Goal: Task Accomplishment & Management: Manage account settings

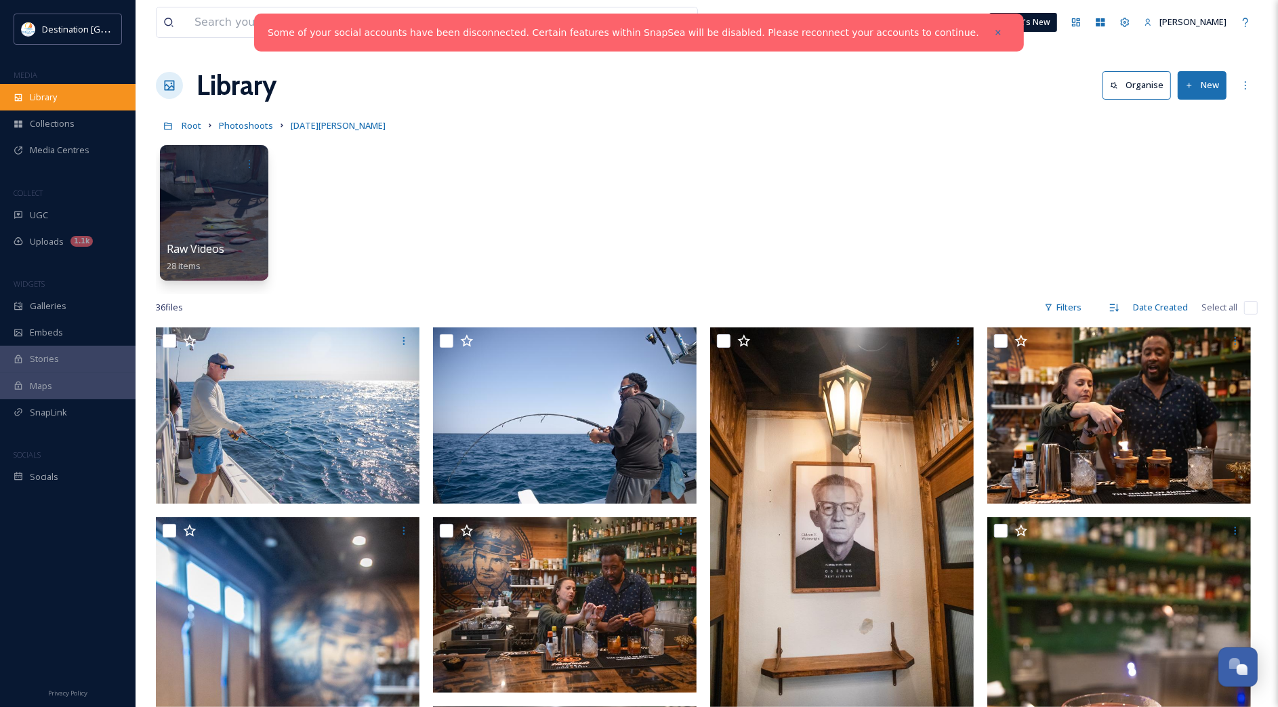
click at [24, 94] on div "Library" at bounding box center [68, 97] width 136 height 26
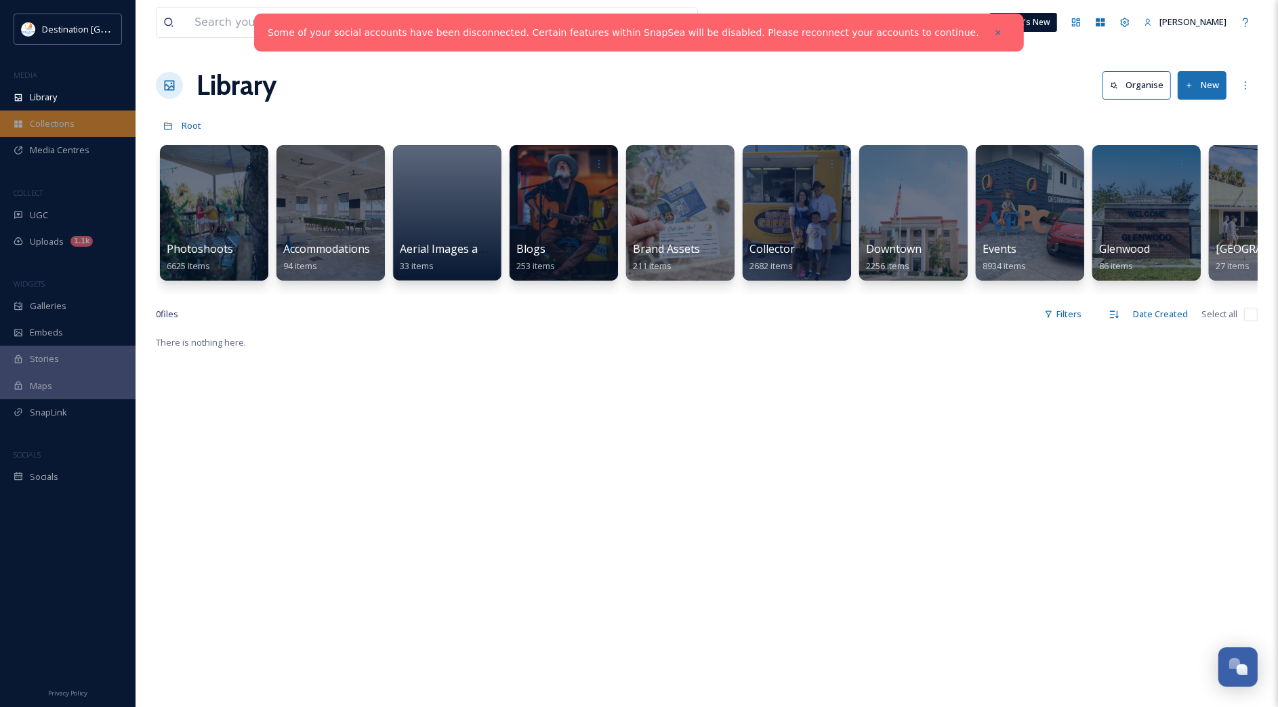
click at [65, 110] on div "Collections" at bounding box center [68, 123] width 136 height 26
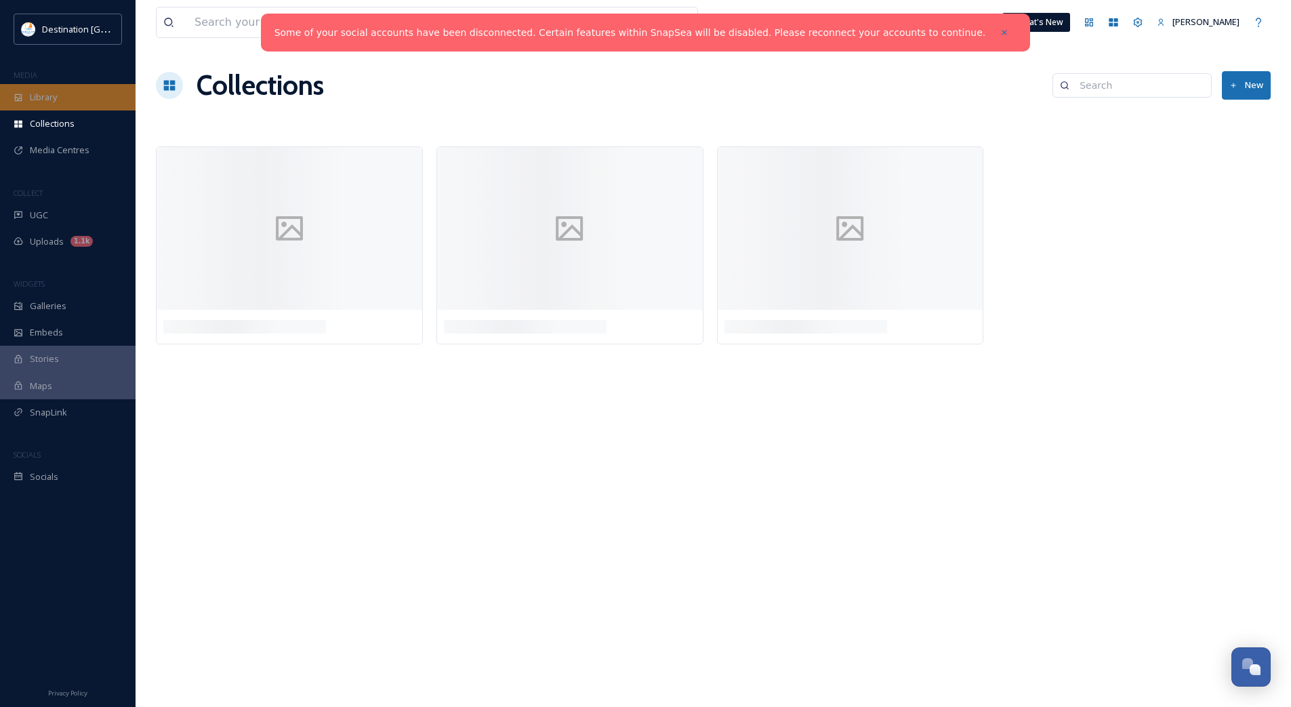
click at [72, 104] on div "Library" at bounding box center [68, 97] width 136 height 26
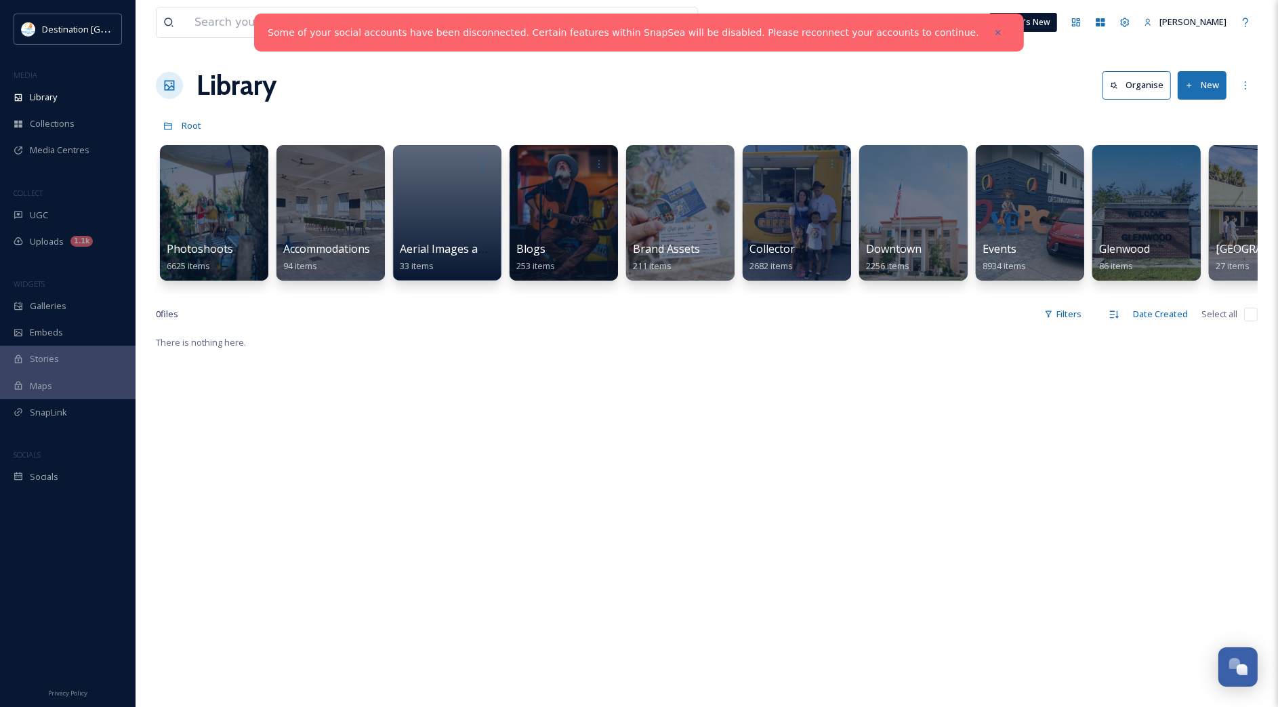
click at [876, 26] on link "Some of your social accounts have been disconnected. Certain features within Sn…" at bounding box center [624, 33] width 712 height 14
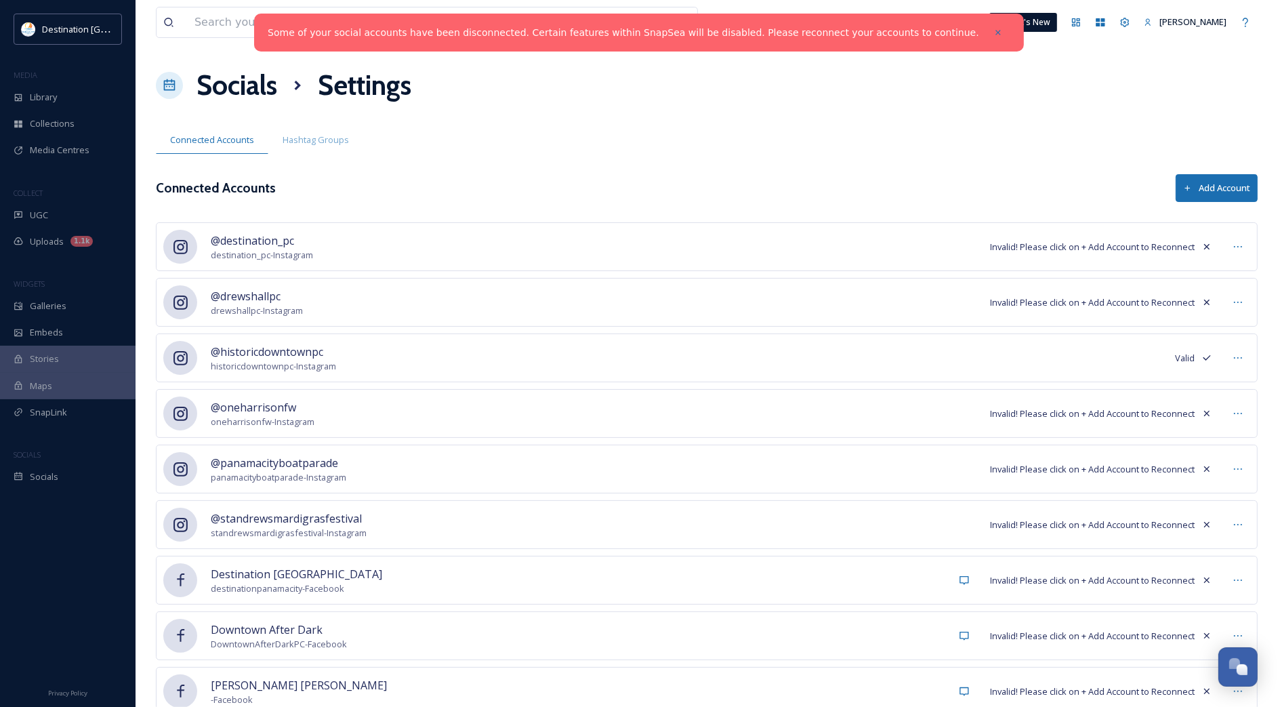
click at [1025, 256] on div "@destination_pc destination_pc - Instagram Invalid! Please click on + Add Accou…" at bounding box center [707, 246] width 1102 height 49
click at [1227, 251] on div at bounding box center [1238, 246] width 24 height 24
click at [466, 246] on div "@destination_pc destination_pc - Instagram Invalid! Please click on + Add Accou…" at bounding box center [707, 246] width 1102 height 49
click at [1221, 191] on button "Add Account" at bounding box center [1217, 188] width 82 height 28
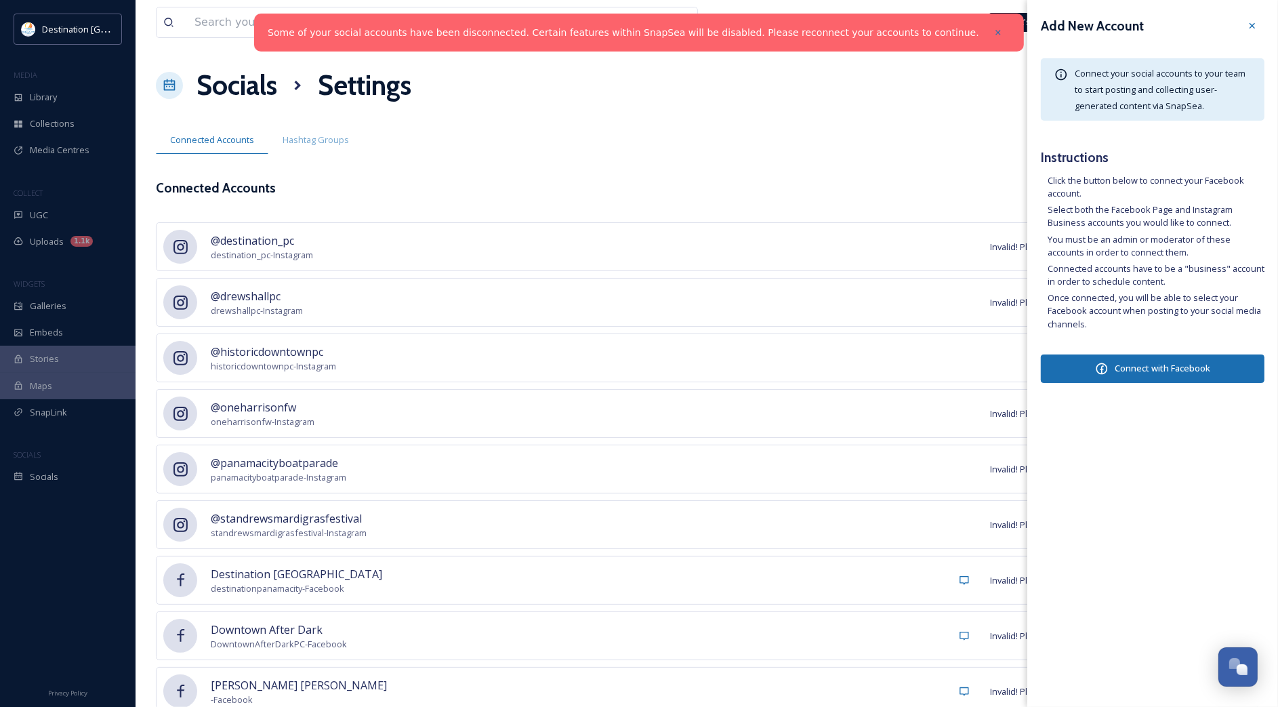
click at [1215, 382] on button "Connect with Facebook" at bounding box center [1153, 368] width 224 height 28
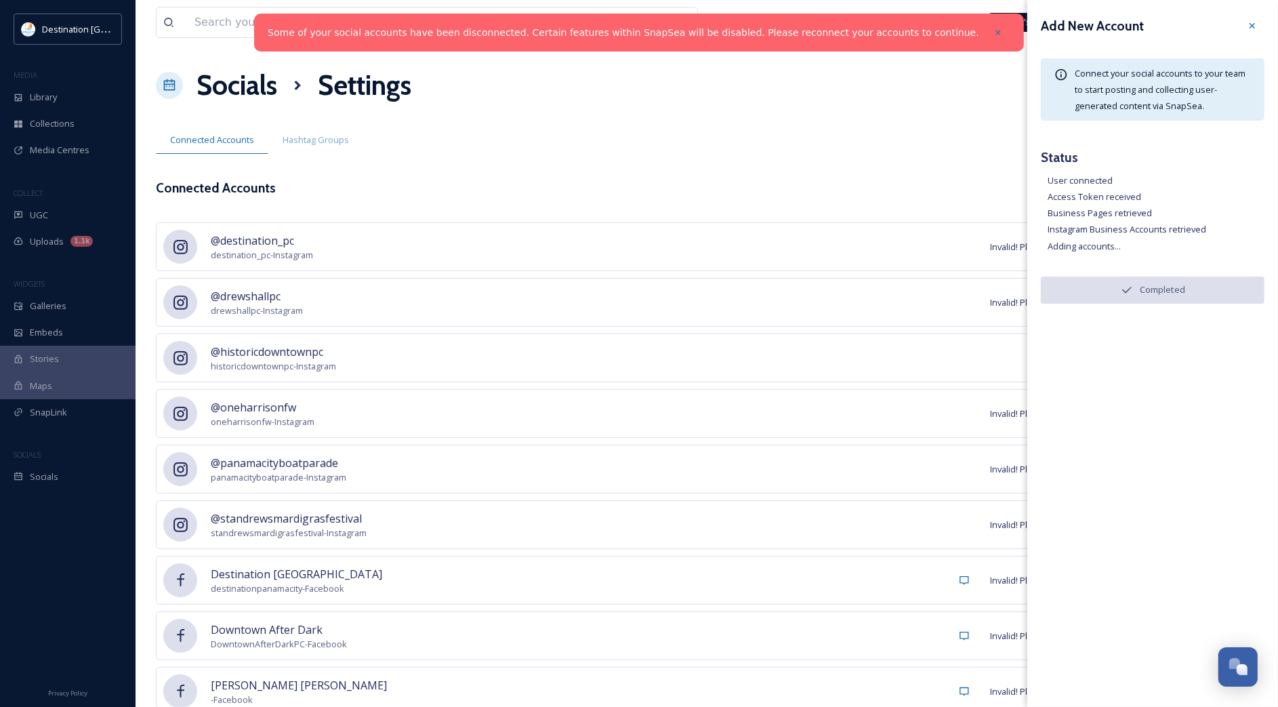
click at [1254, 26] on icon at bounding box center [1252, 25] width 11 height 11
